Goal: Information Seeking & Learning: Learn about a topic

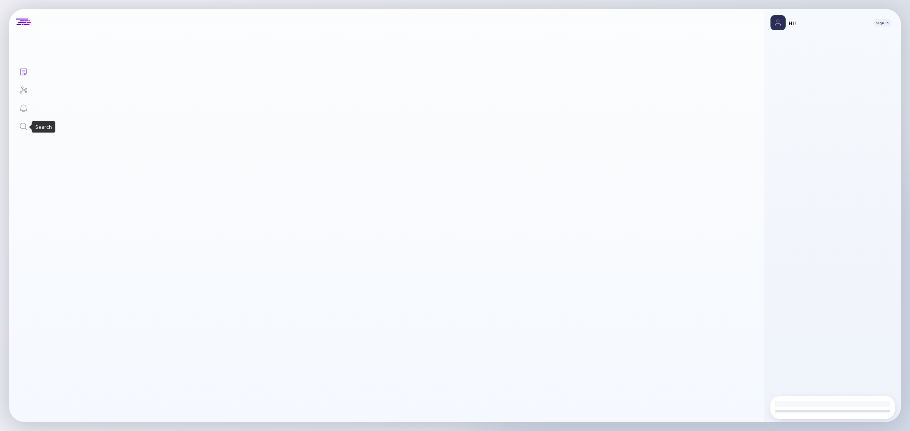
click at [23, 128] on icon "Search" at bounding box center [23, 126] width 9 height 9
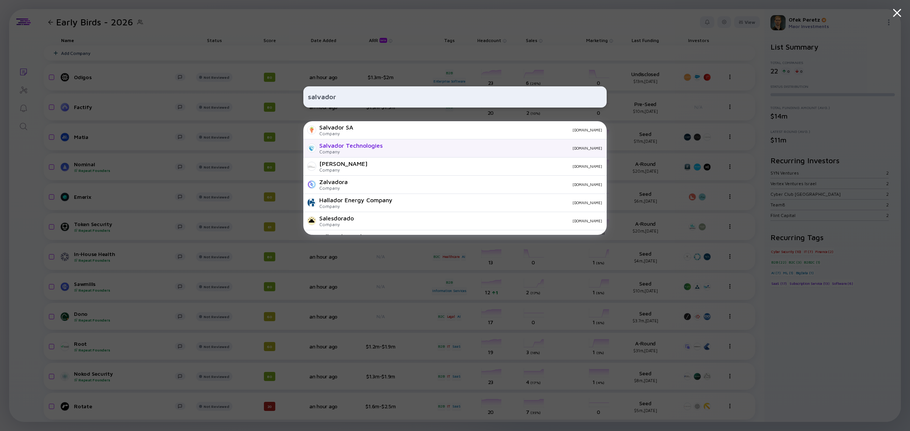
type input "salvador"
click at [374, 150] on div "Company" at bounding box center [350, 152] width 63 height 6
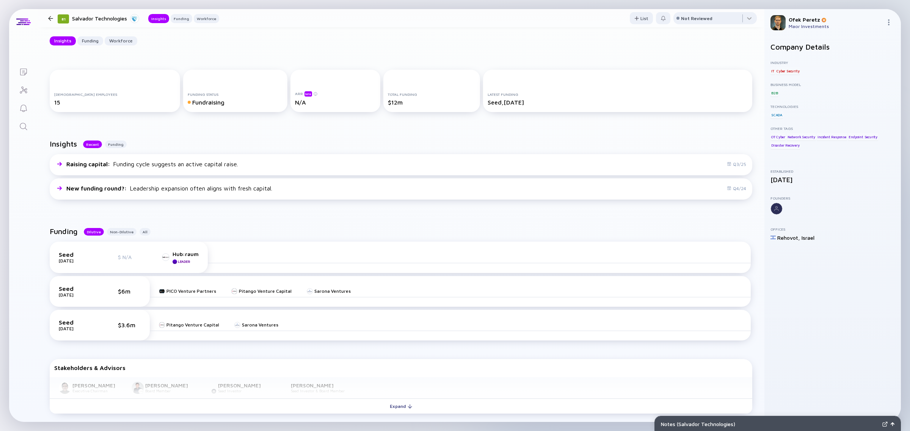
scroll to position [142, 0]
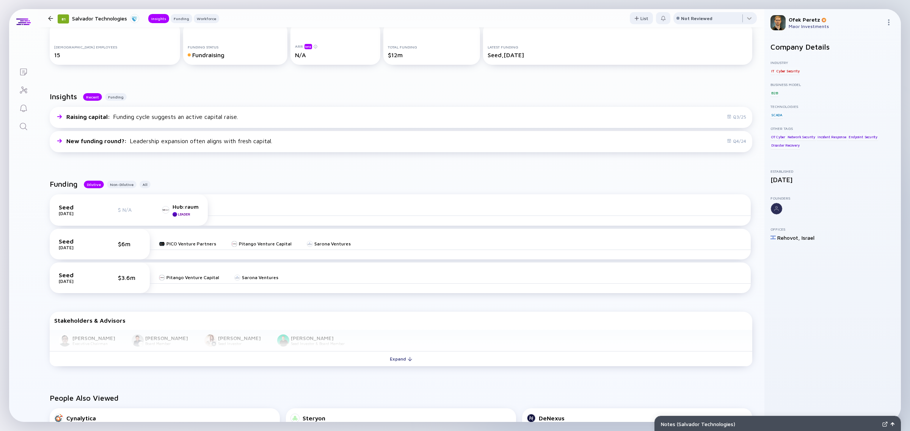
click at [240, 186] on div "Funding Dilutive Non-Dilutive All" at bounding box center [401, 187] width 702 height 15
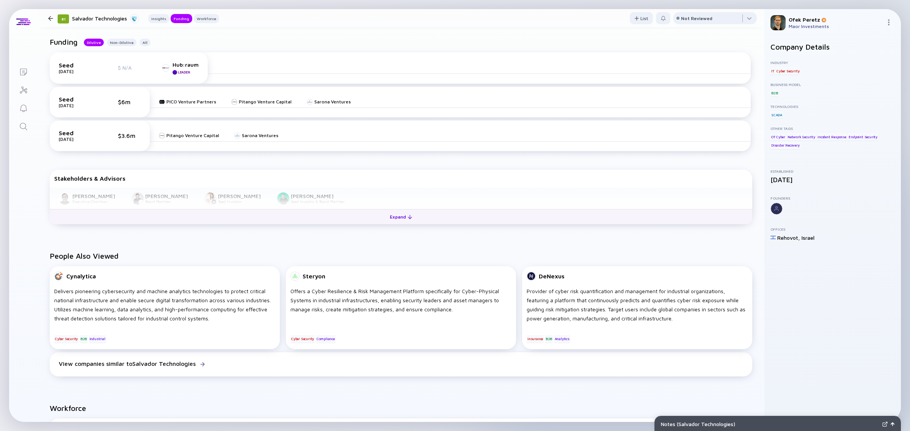
scroll to position [0, 0]
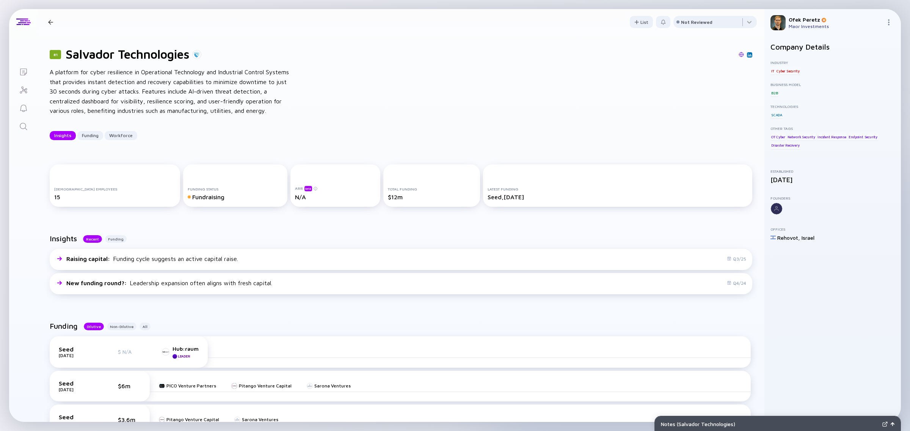
click at [95, 59] on h1 "Salvador Technologies" at bounding box center [128, 54] width 124 height 14
copy h1 "Salvador"
drag, startPoint x: 190, startPoint y: 54, endPoint x: 68, endPoint y: 54, distance: 122.1
click at [68, 54] on h1 "Salvador Technologies" at bounding box center [128, 54] width 124 height 14
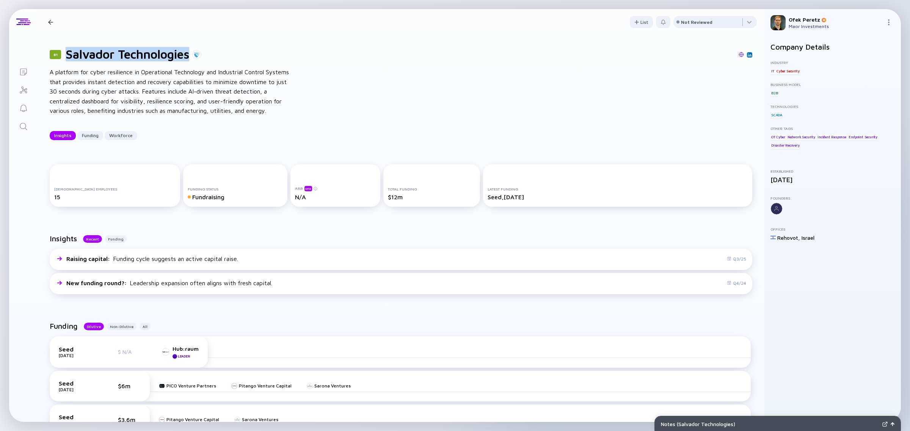
copy h1 "Salvador Technologies"
click at [190, 96] on div "A platform for cyber resilience in Operational Technology and Industrial Contro…" at bounding box center [171, 91] width 243 height 49
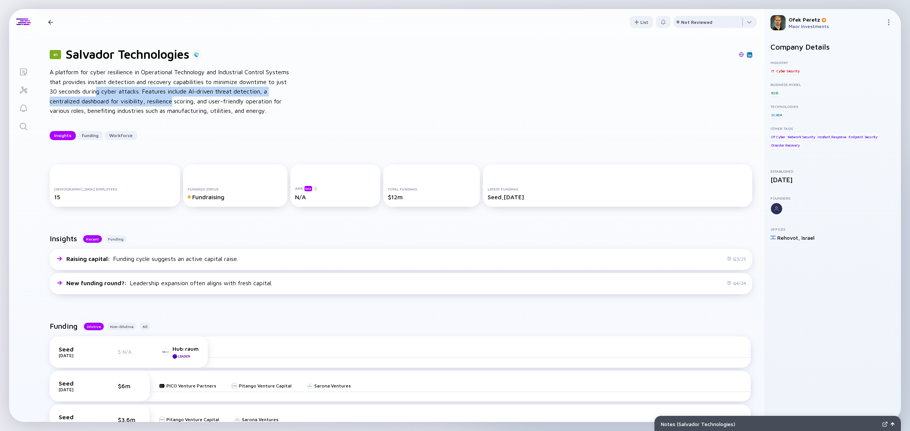
drag, startPoint x: 98, startPoint y: 92, endPoint x: 172, endPoint y: 97, distance: 74.1
click at [172, 97] on div "A platform for cyber resilience in Operational Technology and Industrial Contro…" at bounding box center [171, 91] width 243 height 49
click at [256, 107] on div "A platform for cyber resilience in Operational Technology and Industrial Contro…" at bounding box center [171, 91] width 243 height 49
drag, startPoint x: 268, startPoint y: 110, endPoint x: 107, endPoint y: 89, distance: 162.1
click at [107, 89] on div "A platform for cyber resilience in Operational Technology and Industrial Contro…" at bounding box center [171, 91] width 243 height 49
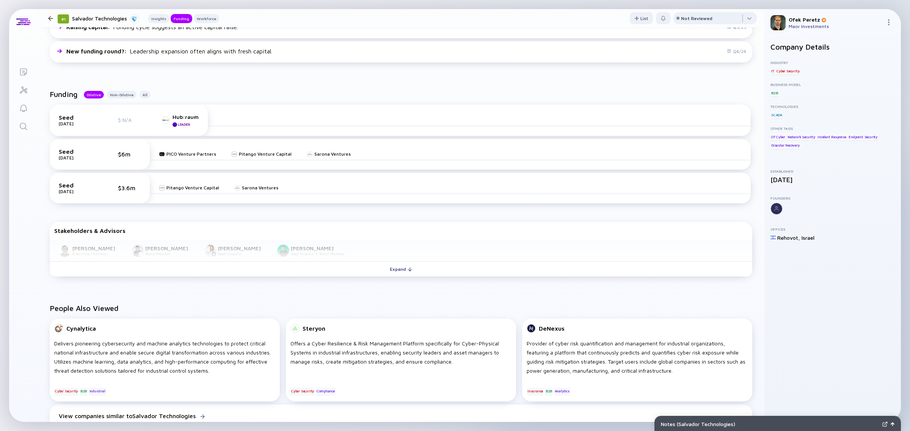
scroll to position [237, 0]
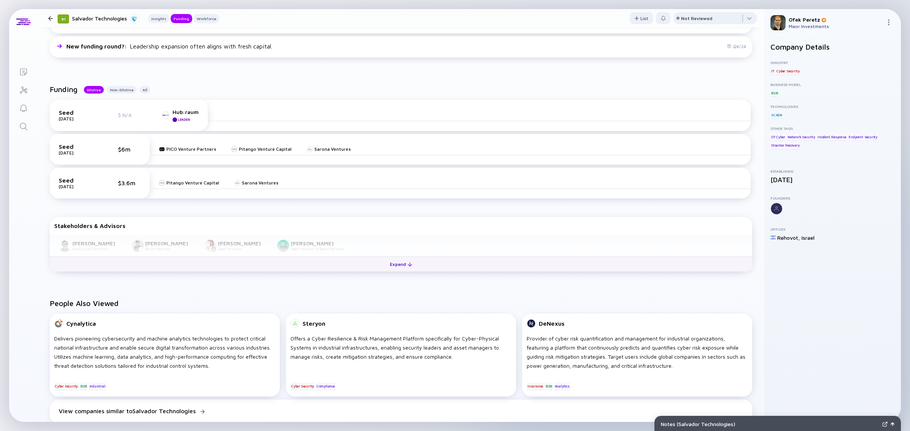
click at [208, 260] on button "Expand" at bounding box center [401, 264] width 702 height 15
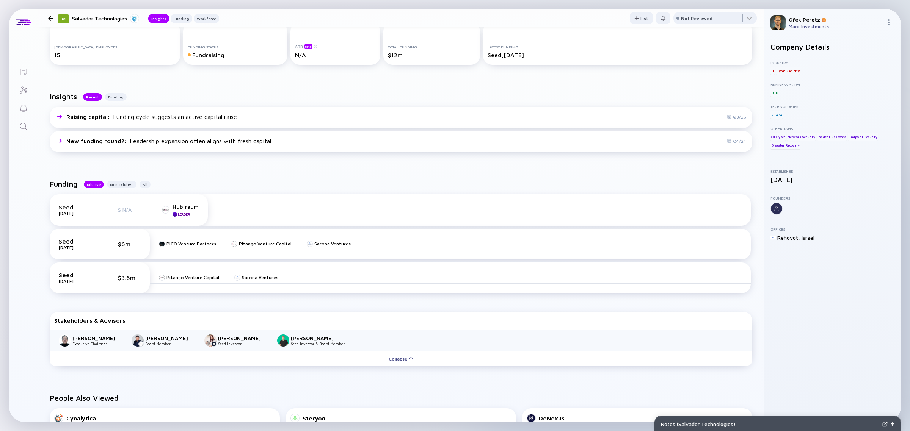
scroll to position [0, 0]
